Goal: Navigation & Orientation: Find specific page/section

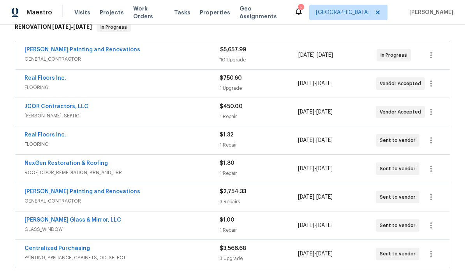
scroll to position [133, 0]
click at [236, 60] on div "10 Upgrade" at bounding box center [259, 60] width 78 height 8
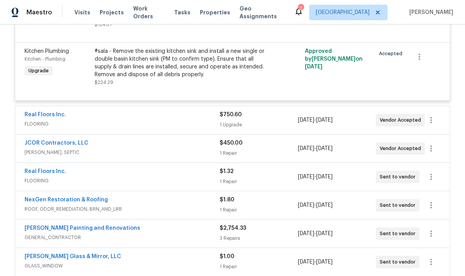
scroll to position [931, 0]
click at [260, 126] on div "1 Upgrade" at bounding box center [259, 125] width 78 height 8
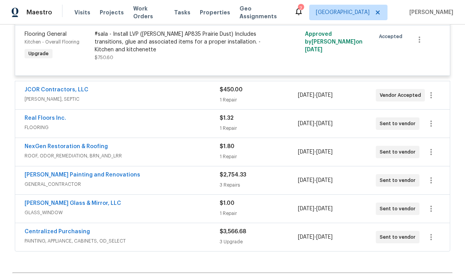
scroll to position [1055, 0]
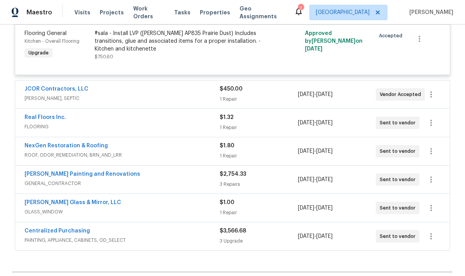
click at [197, 123] on div "Real Floors Inc." at bounding box center [122, 118] width 195 height 9
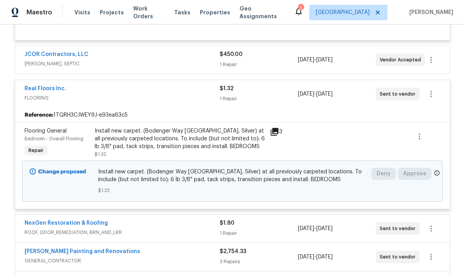
scroll to position [1090, 0]
click at [53, 91] on link "Real Floors Inc." at bounding box center [46, 88] width 42 height 5
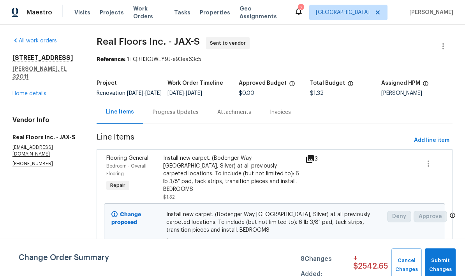
scroll to position [4, 0]
click at [38, 92] on div "All work orders [STREET_ADDRESS][PERSON_NAME] Home details Vendor Info Real Flo…" at bounding box center [44, 102] width 65 height 130
click at [24, 91] on link "Home details" at bounding box center [29, 93] width 34 height 5
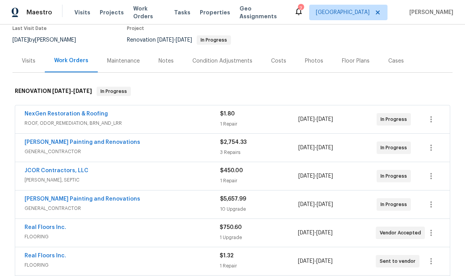
scroll to position [69, 0]
click at [165, 110] on div "NexGen Restoration & Roofing" at bounding box center [122, 114] width 195 height 9
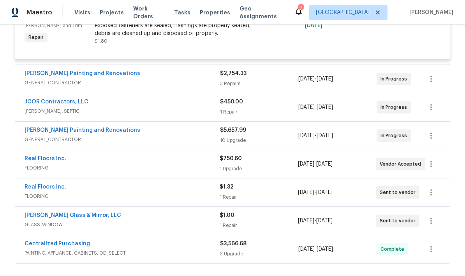
scroll to position [221, 0]
click at [166, 157] on div "Real Floors Inc." at bounding box center [122, 159] width 195 height 9
